Goal: Transaction & Acquisition: Purchase product/service

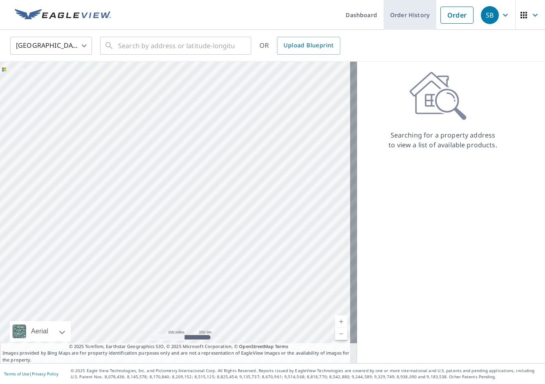
click at [400, 16] on link "Order History" at bounding box center [410, 15] width 53 height 30
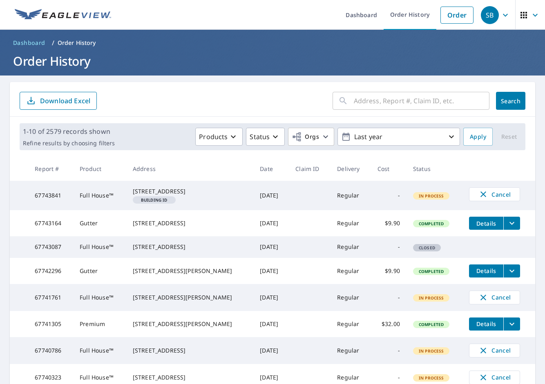
click at [388, 104] on input "text" at bounding box center [422, 100] width 136 height 23
paste input "Amy Portray 3016 Ridgeview Dr"
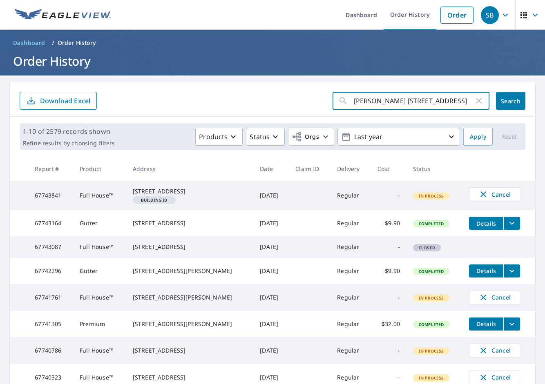
type input "Amy Portray 3016 Ridgeview Dr"
click at [500, 96] on button "Search" at bounding box center [510, 101] width 29 height 18
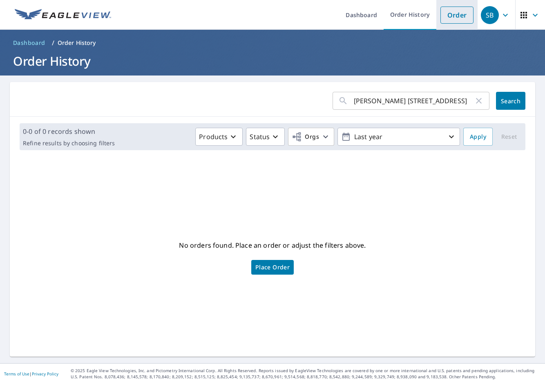
click at [445, 11] on link "Order" at bounding box center [456, 15] width 33 height 17
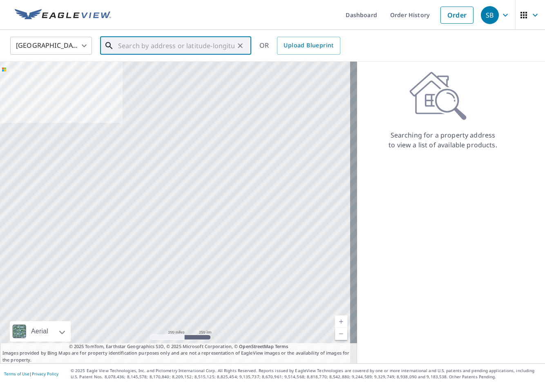
click at [185, 45] on input "text" at bounding box center [176, 45] width 116 height 23
paste input "17 Yellowstone Ct"
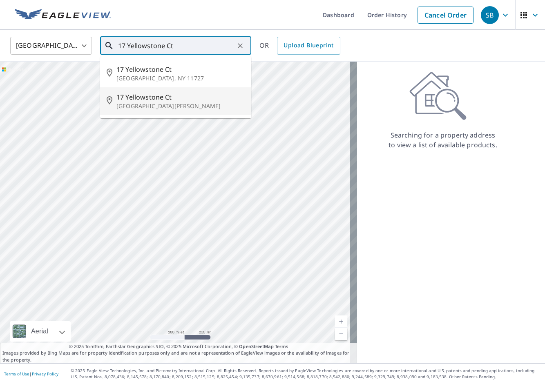
click at [183, 101] on span "17 Yellowstone Ct" at bounding box center [180, 97] width 128 height 10
type input "17 Yellowstone Ct Saint Peters, MO 63376"
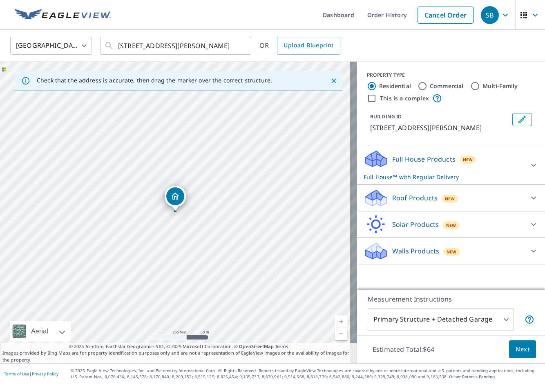
click at [471, 193] on div "Roof Products New" at bounding box center [444, 198] width 160 height 19
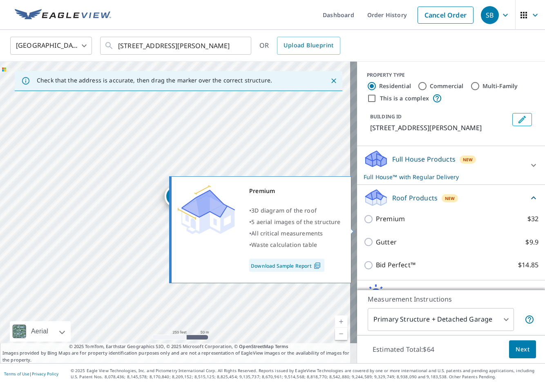
click at [376, 224] on p "Premium" at bounding box center [390, 219] width 29 height 10
click at [375, 224] on input "Premium $32" at bounding box center [370, 220] width 12 height 10
checkbox input "true"
checkbox input "false"
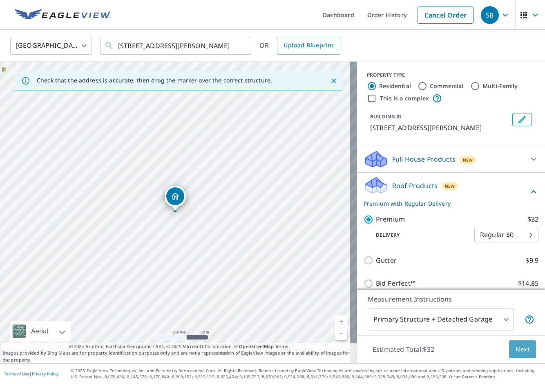
click at [519, 345] on span "Next" at bounding box center [523, 350] width 14 height 10
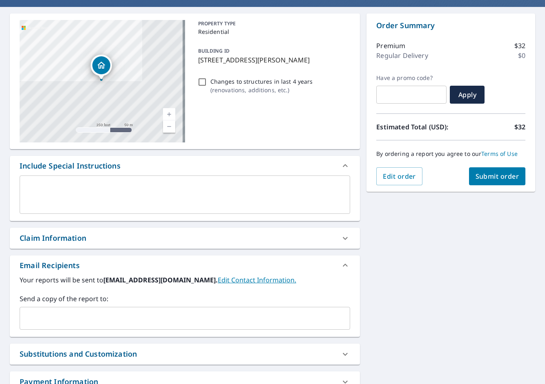
scroll to position [95, 0]
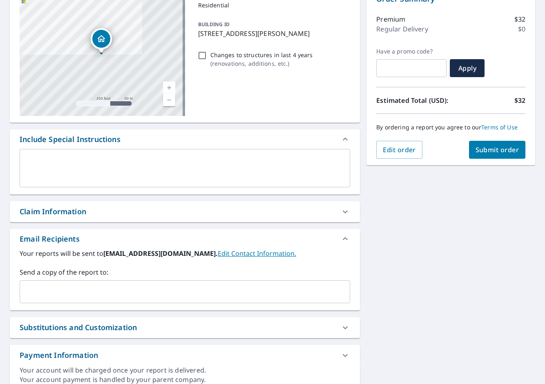
click at [226, 295] on input "text" at bounding box center [178, 292] width 311 height 16
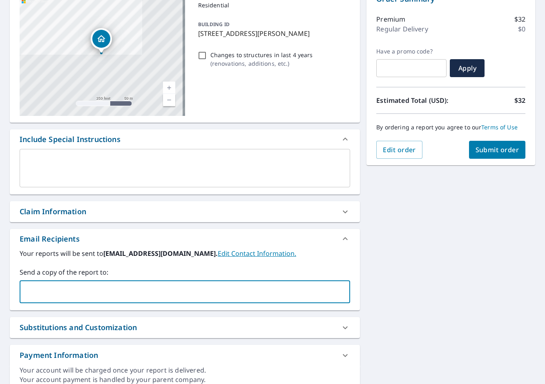
paste input "adnan.kasapovic@bonedry.com"
type input "adnan.kasapovic@bonedry.com"
checkbox input "true"
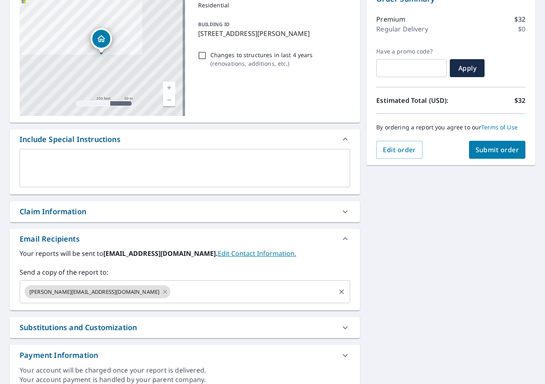
click at [172, 296] on input "text" at bounding box center [253, 292] width 163 height 16
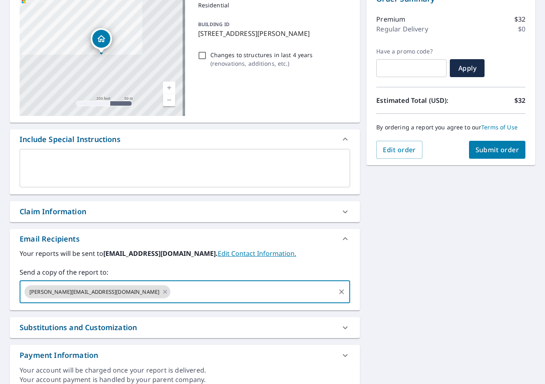
paste input "Hassan.Mansour@bonedry.com"
type input "Hassan.Mansour@bonedry.com"
checkbox input "true"
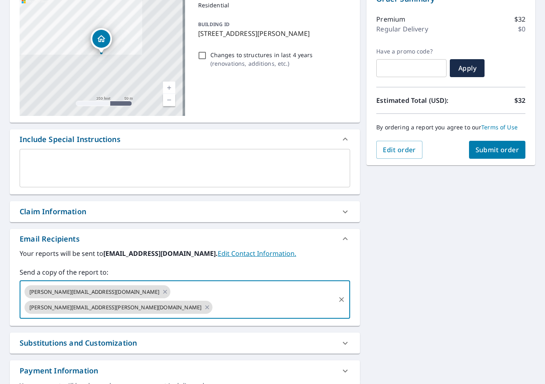
click at [288, 300] on input "text" at bounding box center [274, 308] width 121 height 16
paste input "Thomas.Albers@bonedry.com"
type input "Thomas.Albers@bonedry.com"
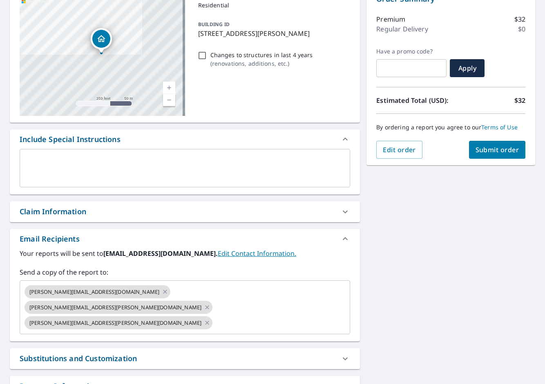
click at [423, 297] on div "17 Yellowstone Ct Saint Peters, MO 63376 Aerial Road A standard road map Aerial…" at bounding box center [272, 204] width 545 height 449
click at [491, 150] on span "Submit order" at bounding box center [498, 149] width 44 height 9
checkbox input "true"
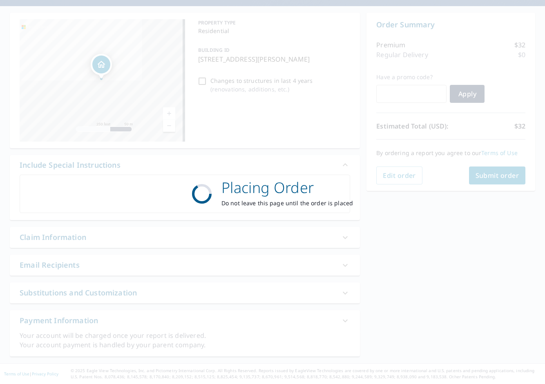
scroll to position [69, 0]
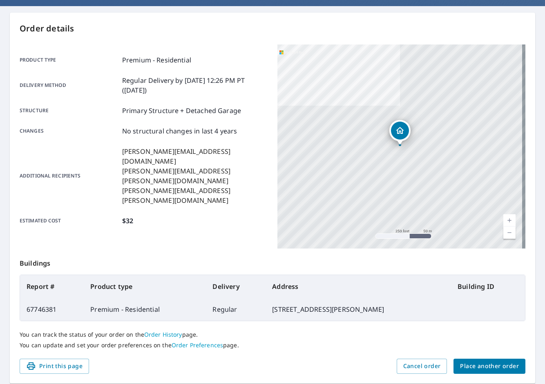
click at [484, 371] on button "Place another order" at bounding box center [490, 366] width 72 height 15
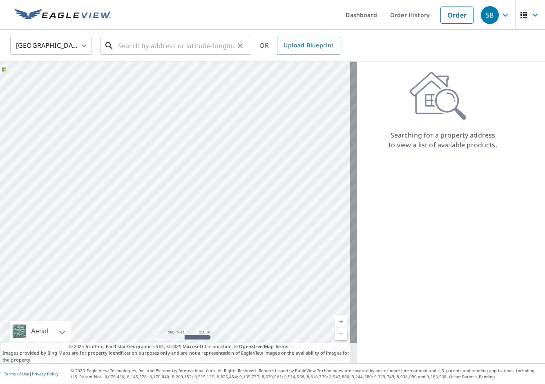
click at [199, 39] on input "text" at bounding box center [176, 45] width 116 height 23
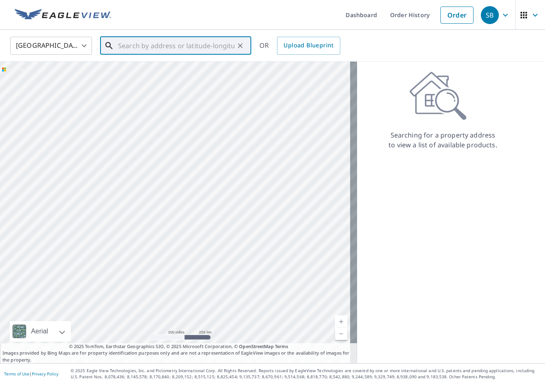
paste input "5420 W Florissant Ave"
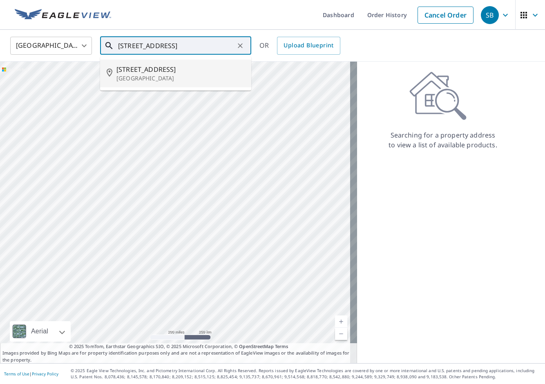
click at [199, 63] on li "5420 W Florissant Ave Saint Louis, MO 63120" at bounding box center [175, 74] width 151 height 28
type input "5420 W Florissant Ave Saint Louis, MO 63120"
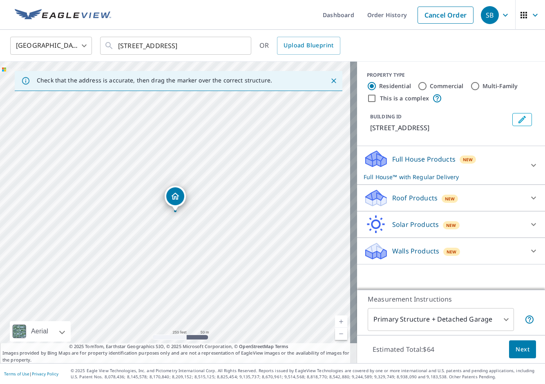
click at [483, 208] on div "Roof Products New" at bounding box center [444, 198] width 160 height 19
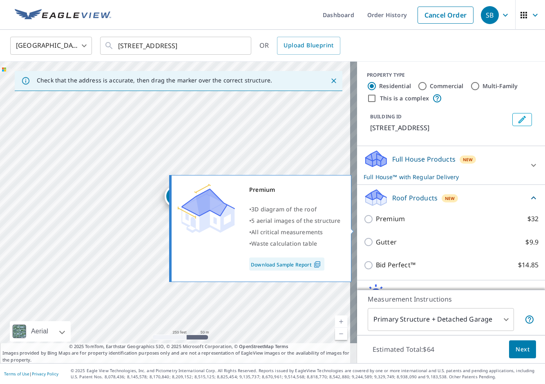
click at [386, 224] on p "Premium" at bounding box center [390, 219] width 29 height 10
click at [376, 224] on input "Premium $32" at bounding box center [370, 220] width 12 height 10
checkbox input "true"
checkbox input "false"
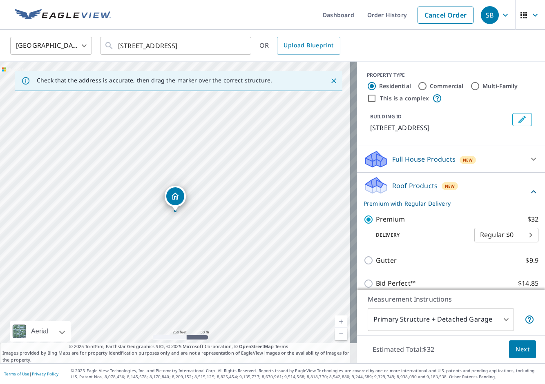
click at [524, 352] on button "Next" at bounding box center [522, 350] width 27 height 18
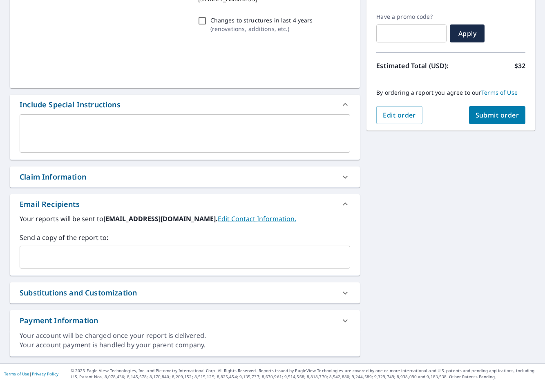
scroll to position [130, 0]
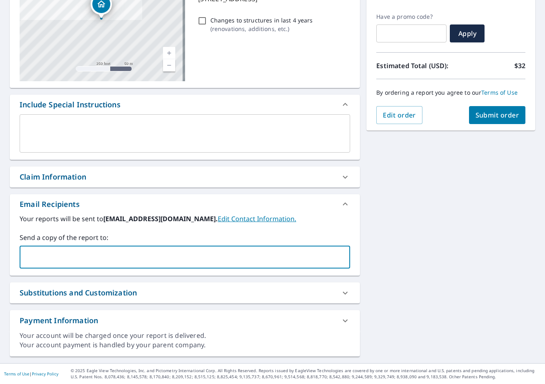
click at [141, 262] on input "text" at bounding box center [178, 258] width 311 height 16
paste input "adnan.kasapovic@bonedry.com"
type input "adnan.kasapovic@bonedry.com"
checkbox input "true"
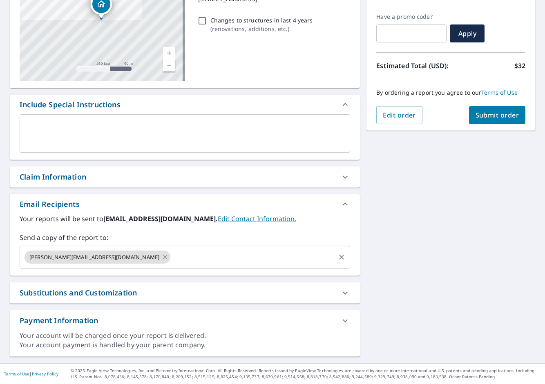
click at [172, 255] on input "text" at bounding box center [253, 258] width 163 height 16
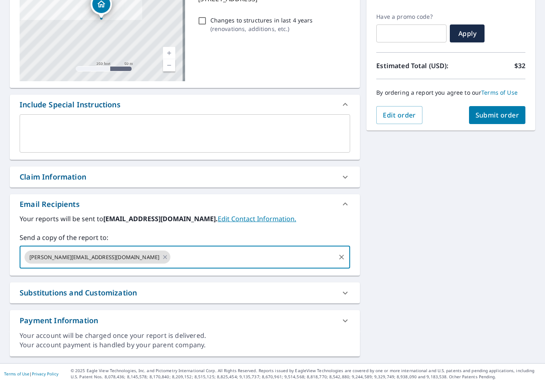
paste input "Hassan.Mansour@bonedry.com"
type input "Hassan.Mansour@bonedry.com"
checkbox input "true"
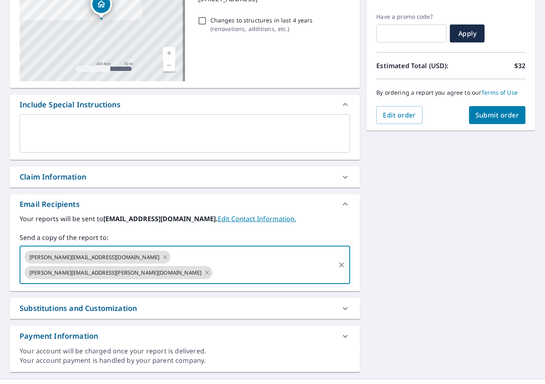
click at [253, 265] on input "text" at bounding box center [274, 273] width 121 height 16
paste input "Cole.Palodichuk@bonedry.com"
type input "Cole.Palodichuk@bonedry.com"
click at [412, 244] on div "5420 W Florissant Ave Saint Louis, MO 63120 Aerial Road A standard road map Aer…" at bounding box center [272, 163] width 545 height 434
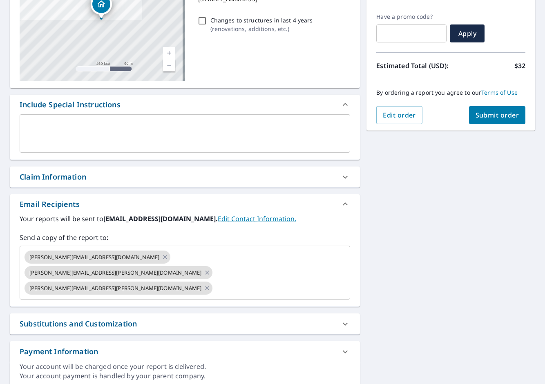
click at [494, 123] on button "Submit order" at bounding box center [497, 115] width 57 height 18
checkbox input "true"
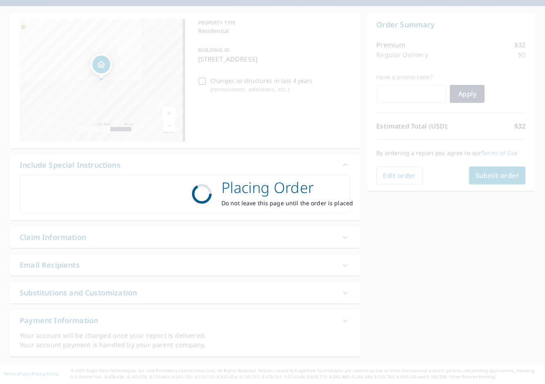
scroll to position [69, 0]
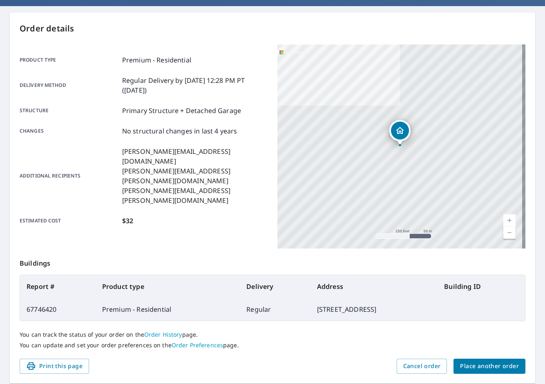
click at [483, 369] on span "Place another order" at bounding box center [489, 367] width 59 height 10
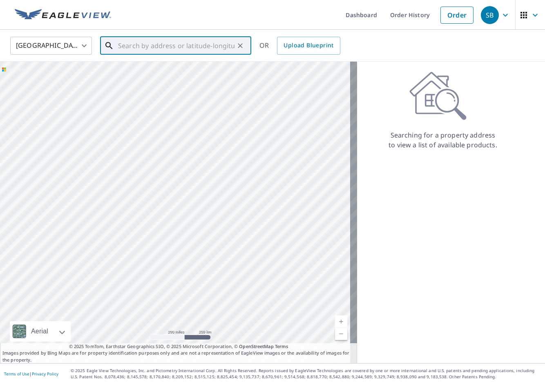
click at [183, 41] on input "text" at bounding box center [176, 45] width 116 height 23
paste input "411 Deer Tracks Trail"
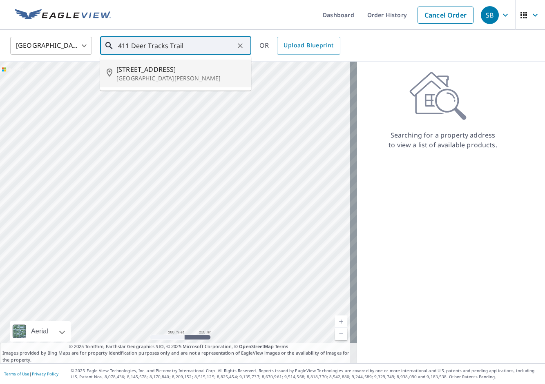
click at [193, 75] on p "Saint Peters, MO 63376" at bounding box center [180, 78] width 128 height 8
type input "411 N Deer Tracks Trl Saint Peters, MO 63376"
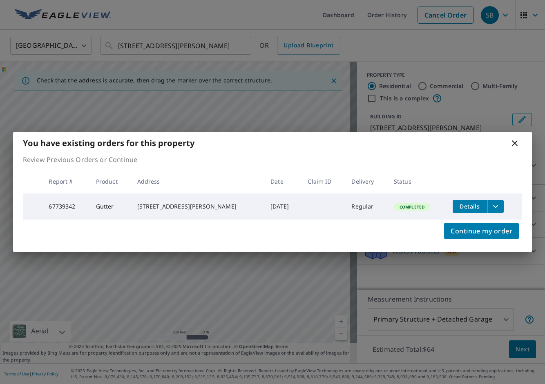
click at [492, 203] on icon "filesDropdownBtn-67739342" at bounding box center [496, 207] width 10 height 10
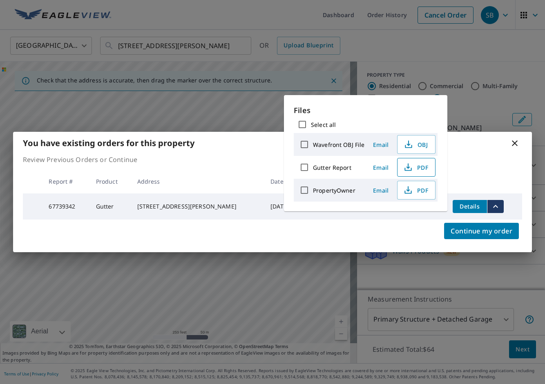
click at [430, 170] on button "PDF" at bounding box center [416, 167] width 38 height 19
click at [258, 29] on div "You have existing orders for this property Review Previous Orders or Continue R…" at bounding box center [272, 192] width 545 height 384
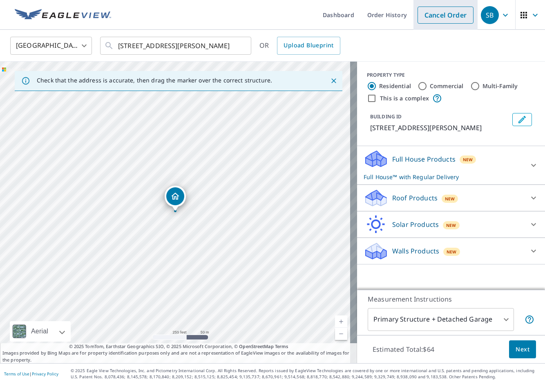
click at [456, 22] on link "Cancel Order" at bounding box center [446, 15] width 56 height 17
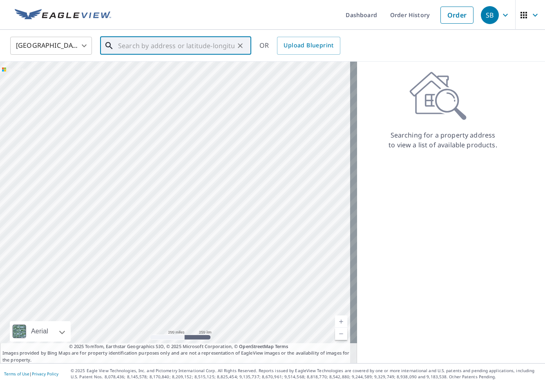
paste input "911 Dinard Dr"
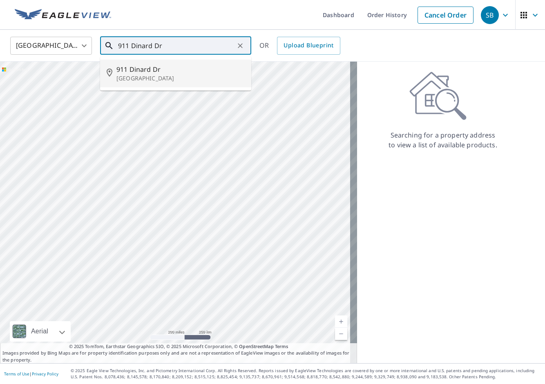
click at [202, 73] on span "911 Dinard Dr" at bounding box center [180, 70] width 128 height 10
type input "911 Dinard Dr Ballwin, MO 63021"
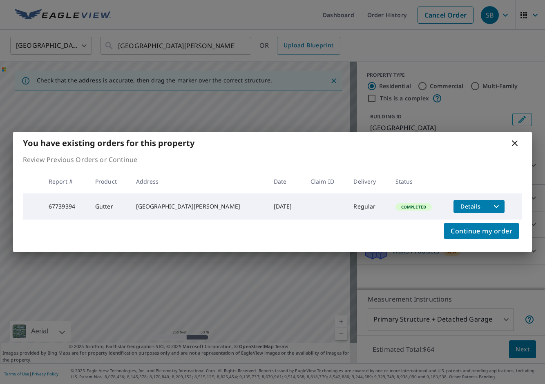
click at [492, 202] on icon "filesDropdownBtn-67739394" at bounding box center [497, 207] width 10 height 10
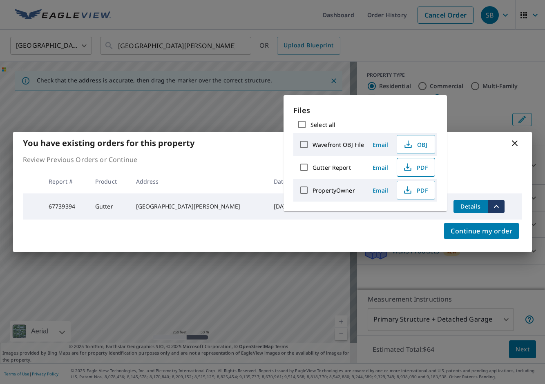
click at [411, 167] on icon "button" at bounding box center [408, 168] width 10 height 10
click at [252, 20] on div "You have existing orders for this property Review Previous Orders or Continue R…" at bounding box center [272, 192] width 545 height 384
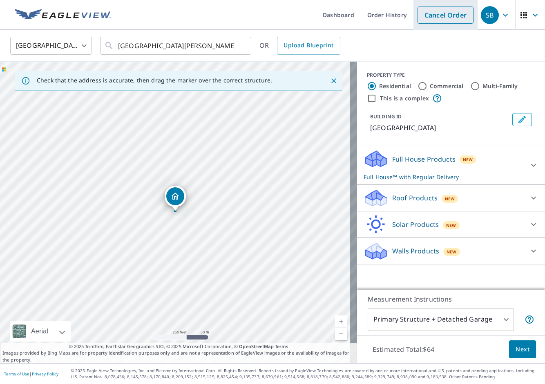
click at [446, 19] on link "Cancel Order" at bounding box center [446, 15] width 56 height 17
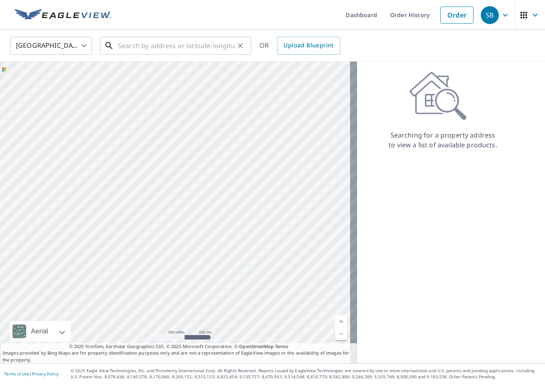
click at [159, 44] on input "text" at bounding box center [176, 45] width 116 height 23
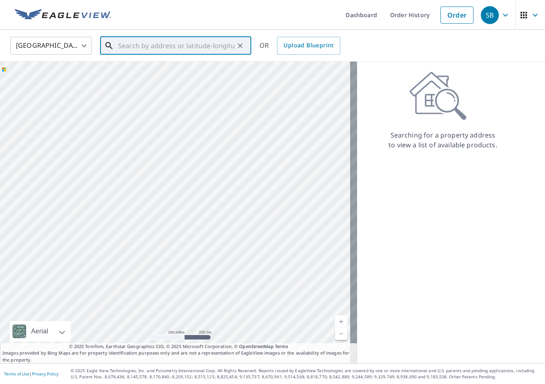
paste input "6731 Oletha Avenue"
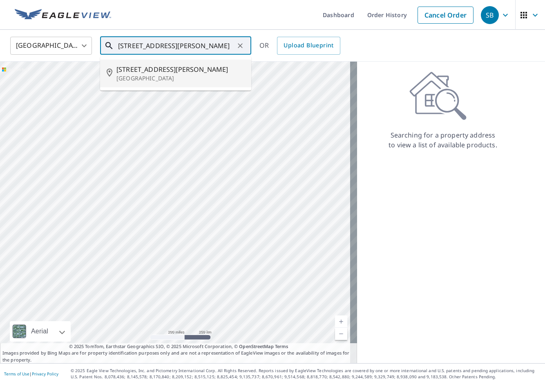
click at [194, 77] on p "Springfield, OH 45505" at bounding box center [180, 78] width 128 height 8
type input "2855 Oletha Ave Springfield, OH 45505"
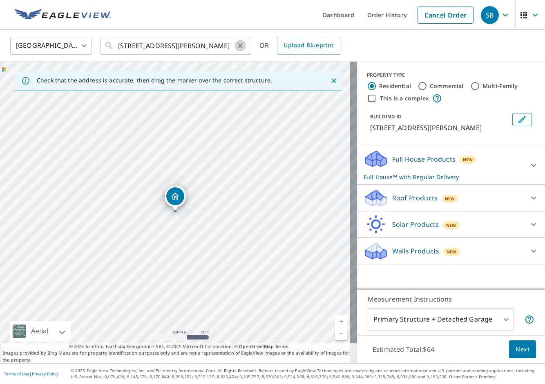
click at [240, 45] on icon "Clear" at bounding box center [240, 45] width 5 height 5
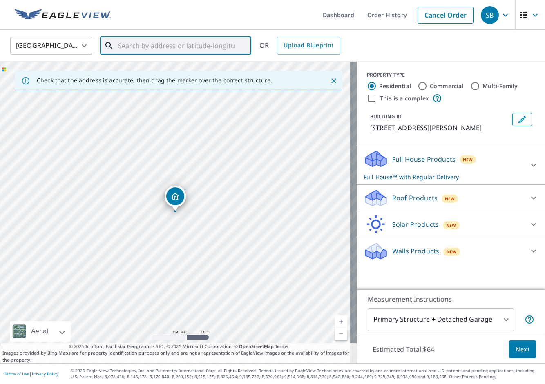
paste input "6731 Oletha Avenue"
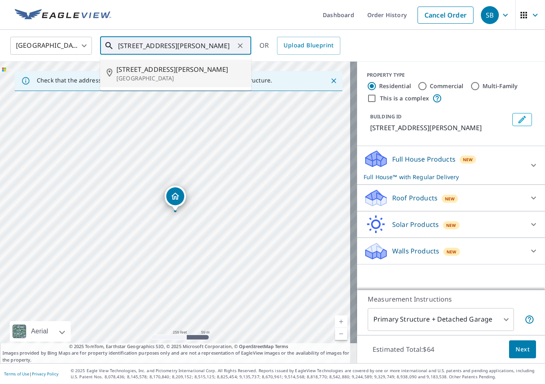
type input "6731 Oletha Avenue"
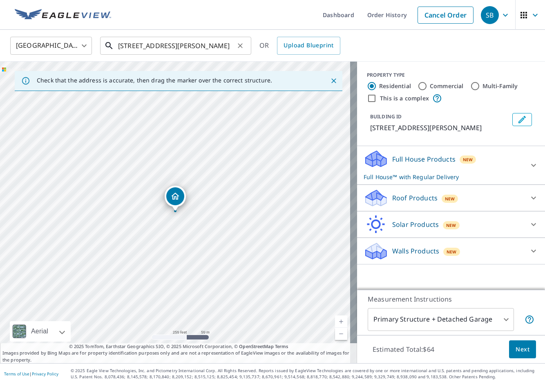
click at [241, 46] on icon "Clear" at bounding box center [240, 45] width 5 height 5
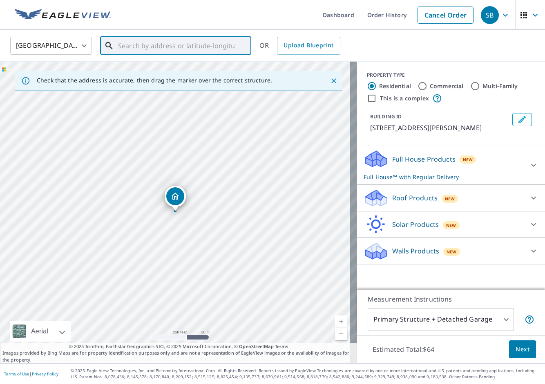
paste input "6731 Oletha Avenue Saint Louis, MO 63139"
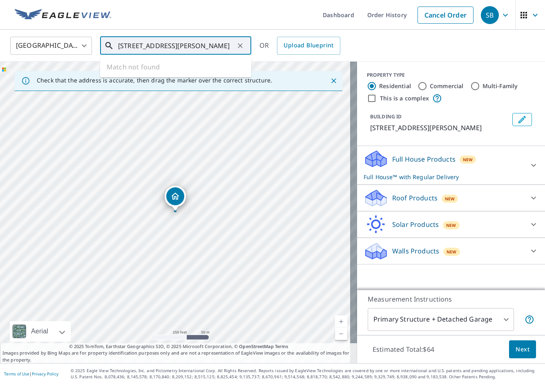
type input "6731 Oletha Avenue Saint Louis"
click at [242, 45] on icon "Clear" at bounding box center [240, 46] width 8 height 8
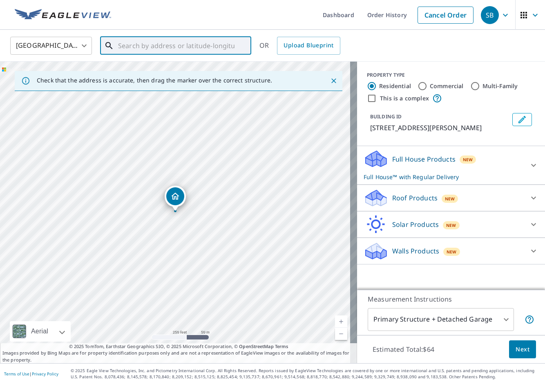
paste input "17 Yellowstone Ct"
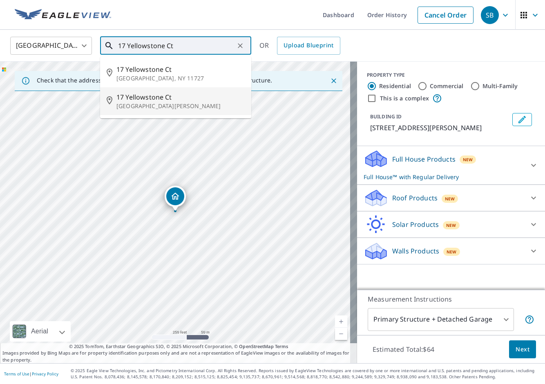
click at [199, 104] on p "Saint Peters, MO 63376" at bounding box center [180, 106] width 128 height 8
type input "17 Yellowstone Ct Saint Peters, MO 63376"
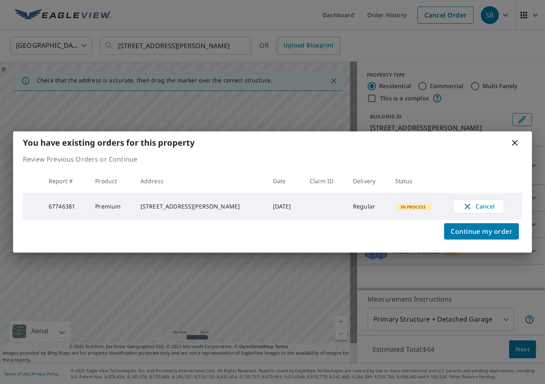
click at [366, 37] on div "You have existing orders for this property Review Previous Orders or Continue R…" at bounding box center [272, 192] width 545 height 384
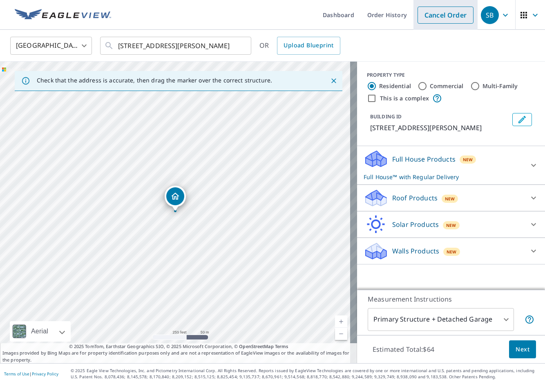
click at [432, 17] on link "Cancel Order" at bounding box center [446, 15] width 56 height 17
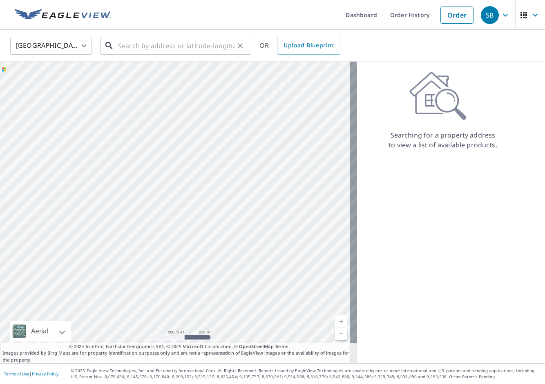
click at [185, 45] on input "text" at bounding box center [176, 45] width 116 height 23
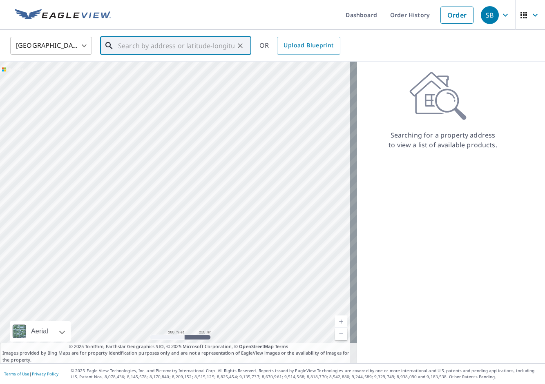
paste input "1300 Holgate Dr"
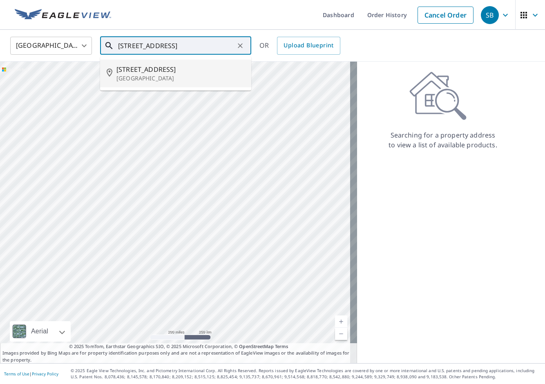
click at [210, 65] on span "1300 Holgate Dr" at bounding box center [180, 70] width 128 height 10
type input "1300 Holgate Dr Ballwin, MO 63021"
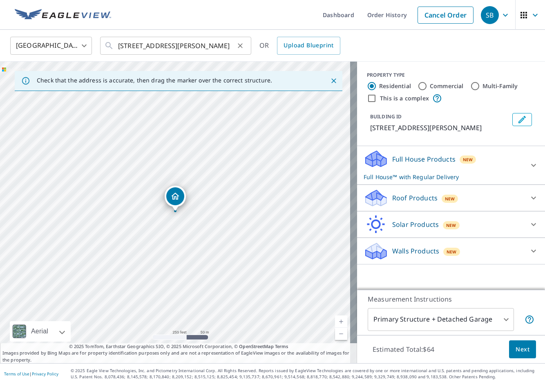
click at [237, 45] on icon "Clear" at bounding box center [240, 46] width 8 height 8
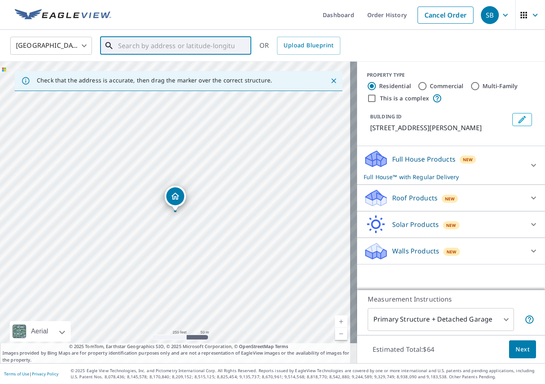
paste input "3140 Portis Ave"
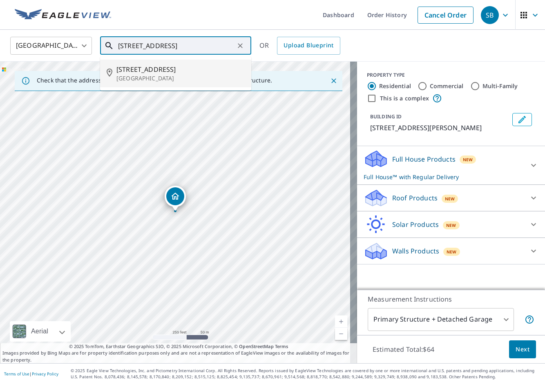
click at [191, 71] on span "3140 Portis Ave" at bounding box center [180, 70] width 128 height 10
type input "3140 Portis Ave Saint Louis, MO 63116"
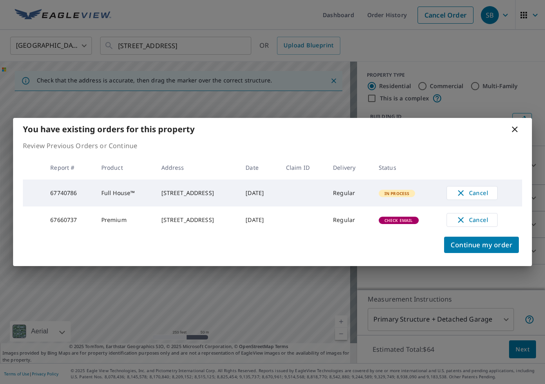
click at [516, 127] on icon at bounding box center [515, 130] width 6 height 6
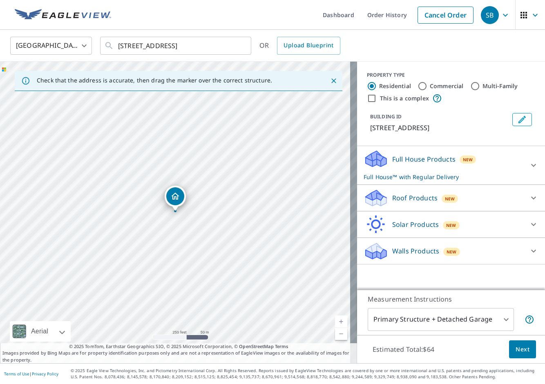
click at [501, 20] on icon "button" at bounding box center [506, 15] width 10 height 10
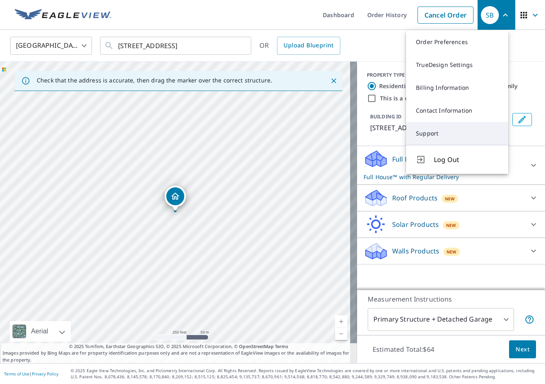
click at [459, 126] on link "Support" at bounding box center [457, 133] width 102 height 23
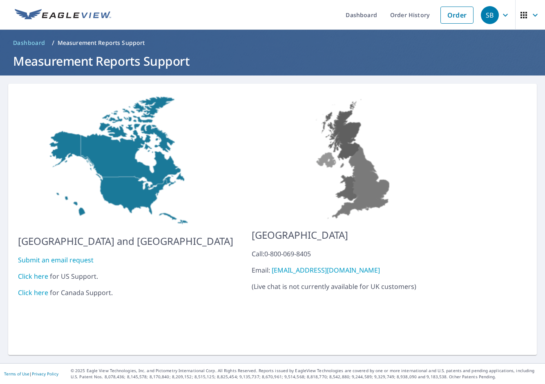
click at [43, 272] on link "Click here" at bounding box center [33, 276] width 30 height 9
drag, startPoint x: 443, startPoint y: 14, endPoint x: 393, endPoint y: 1, distance: 51.9
click at [443, 15] on link "Order" at bounding box center [456, 15] width 33 height 17
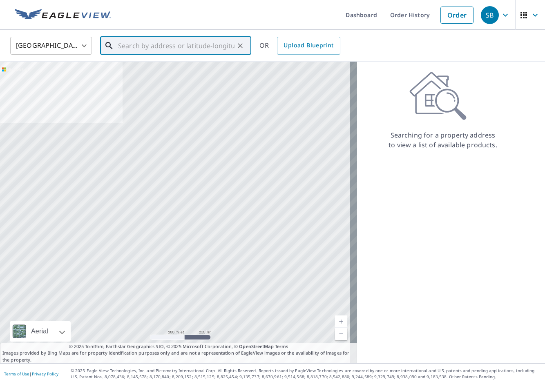
click at [151, 42] on input "text" at bounding box center [176, 45] width 116 height 23
paste input "3140 Portis Ave"
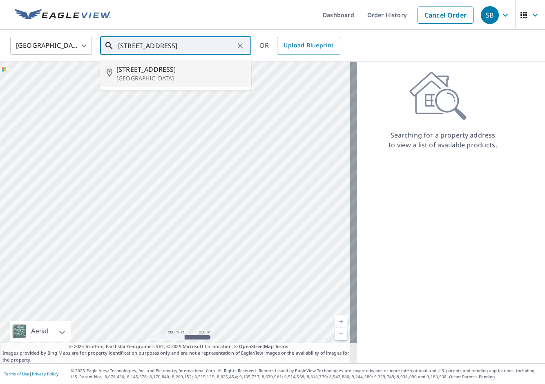
click at [178, 76] on p "Saint Louis, MO 63116" at bounding box center [180, 78] width 128 height 8
type input "3140 Portis Ave Saint Louis, MO 63116"
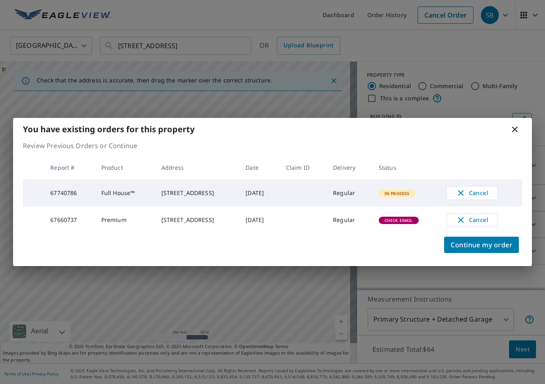
click at [382, 42] on div "You have existing orders for this property Review Previous Orders or Continue R…" at bounding box center [272, 192] width 545 height 384
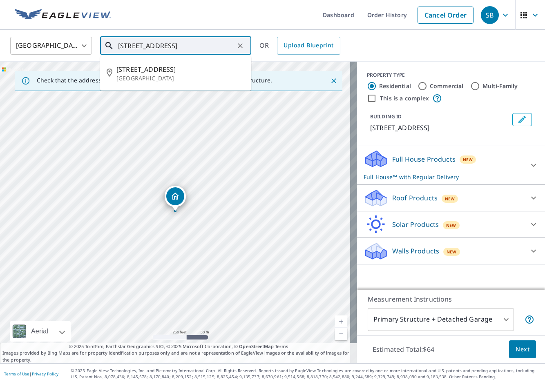
click at [211, 51] on input "3140 Portis Ave Saint Louis, MO 63116" at bounding box center [176, 45] width 116 height 23
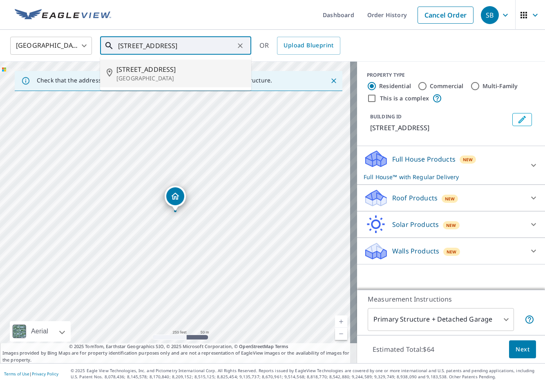
click at [187, 73] on span "3140 Portis Ave" at bounding box center [180, 70] width 128 height 10
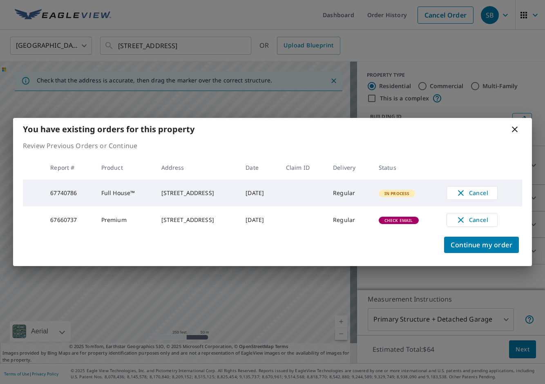
click at [519, 129] on icon at bounding box center [515, 130] width 10 height 10
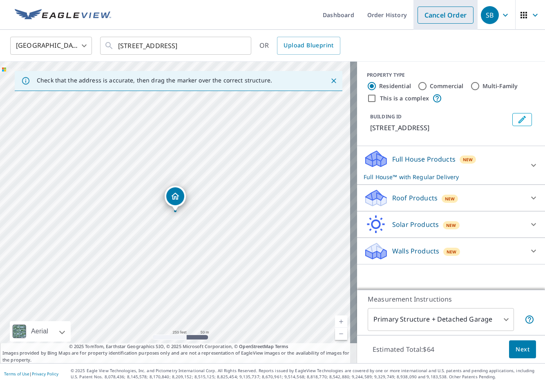
click at [425, 15] on link "Cancel Order" at bounding box center [446, 15] width 56 height 17
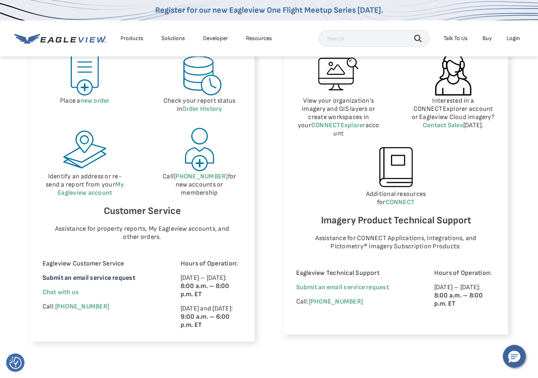
scroll to position [409, 0]
